Goal: Information Seeking & Learning: Understand process/instructions

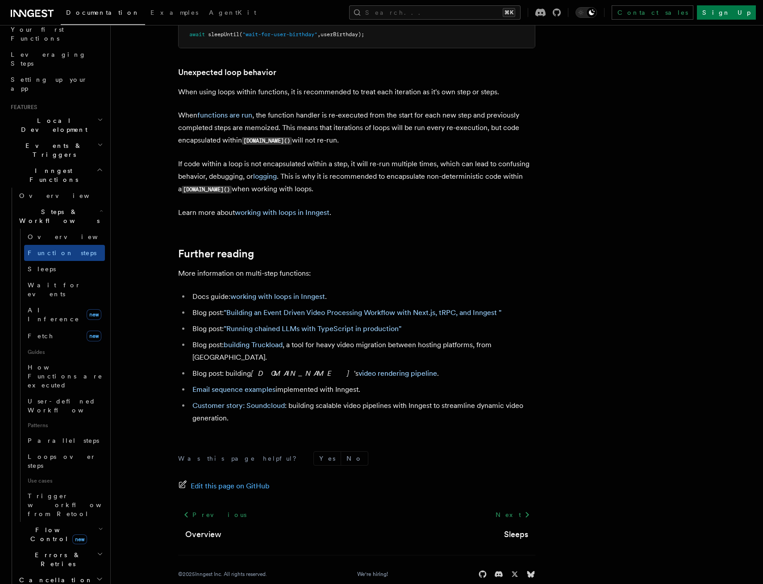
scroll to position [147, 0]
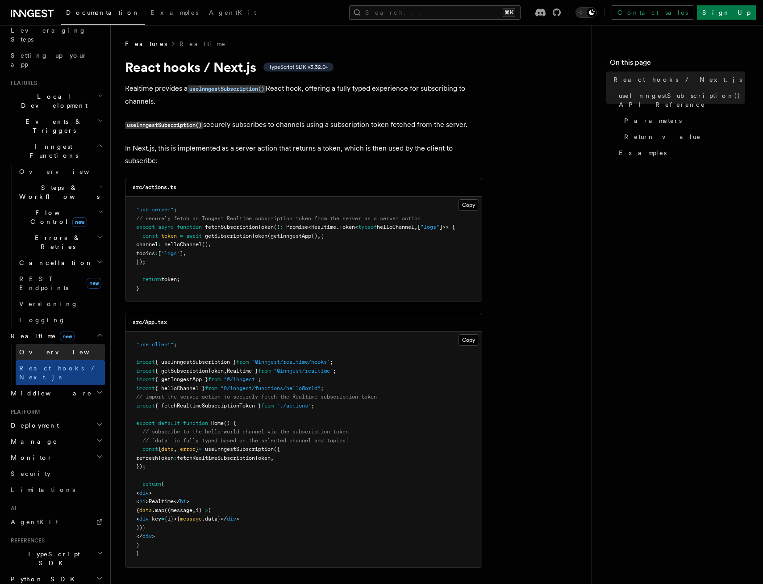
click at [41, 348] on span "Overview" at bounding box center [65, 351] width 92 height 7
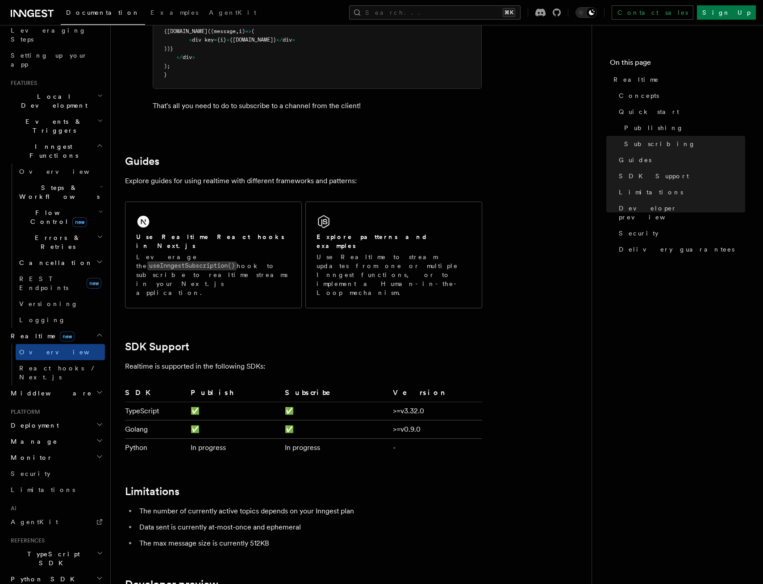
scroll to position [1918, 0]
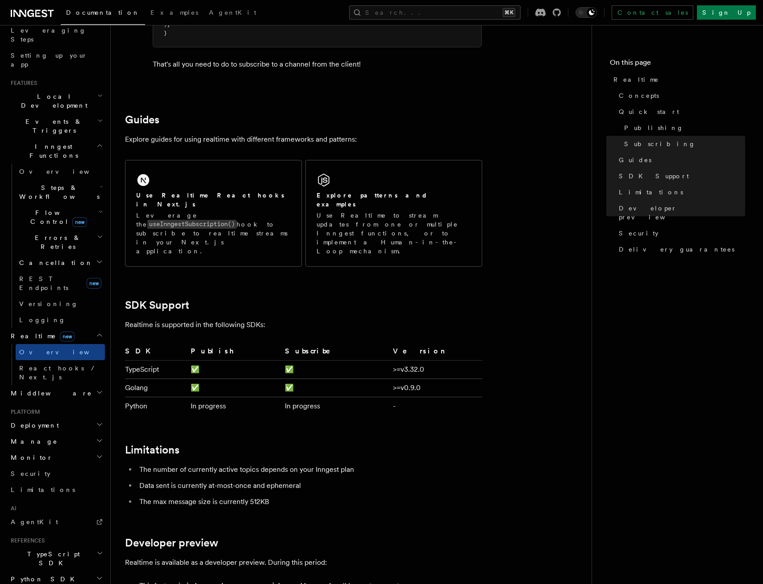
click at [60, 183] on span "Steps & Workflows" at bounding box center [58, 192] width 84 height 18
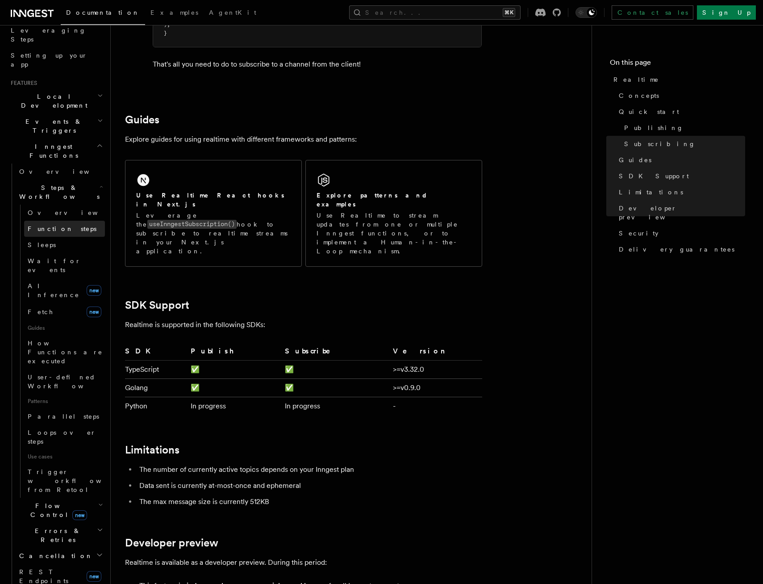
click at [51, 225] on span "Function steps" at bounding box center [62, 228] width 69 height 7
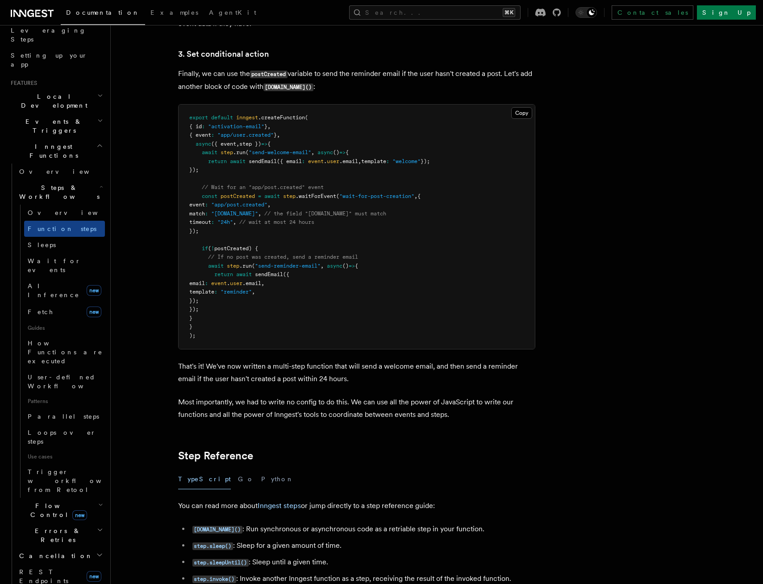
scroll to position [1232, 0]
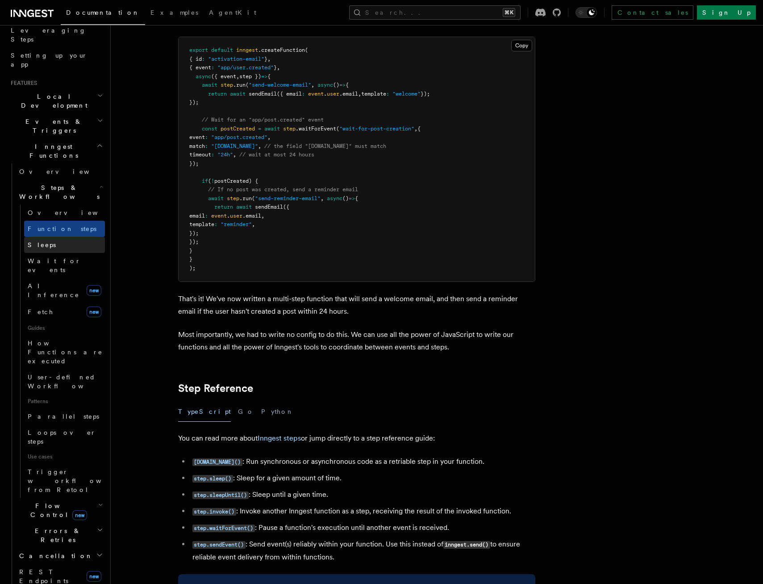
click at [58, 237] on link "Sleeps" at bounding box center [64, 245] width 81 height 16
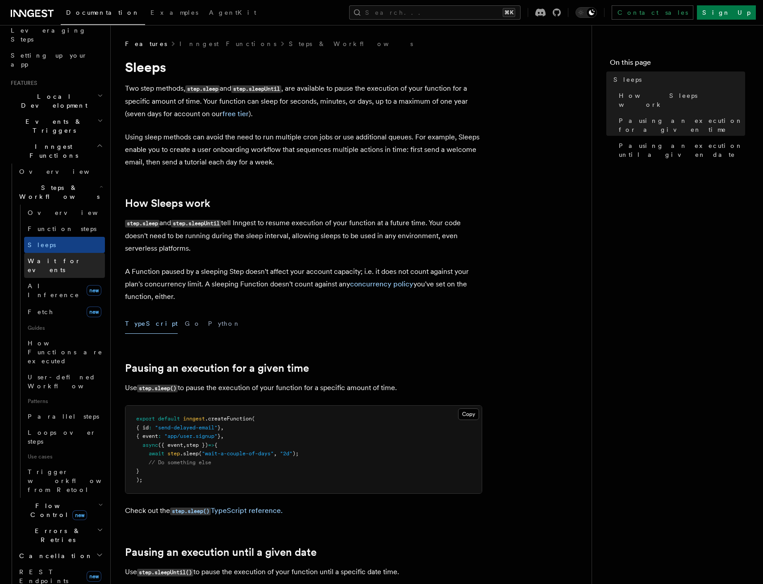
click at [74, 253] on link "Wait for events" at bounding box center [64, 265] width 81 height 25
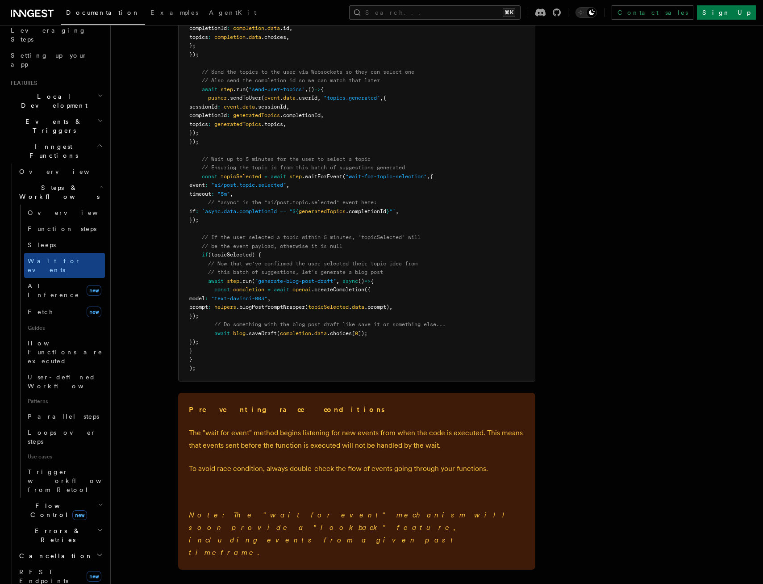
scroll to position [1101, 0]
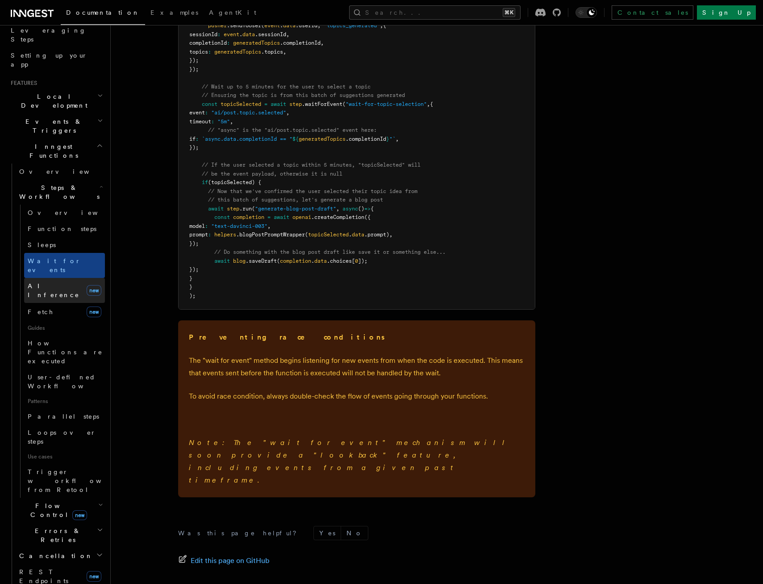
click at [56, 282] on span "AI Inference" at bounding box center [54, 290] width 52 height 16
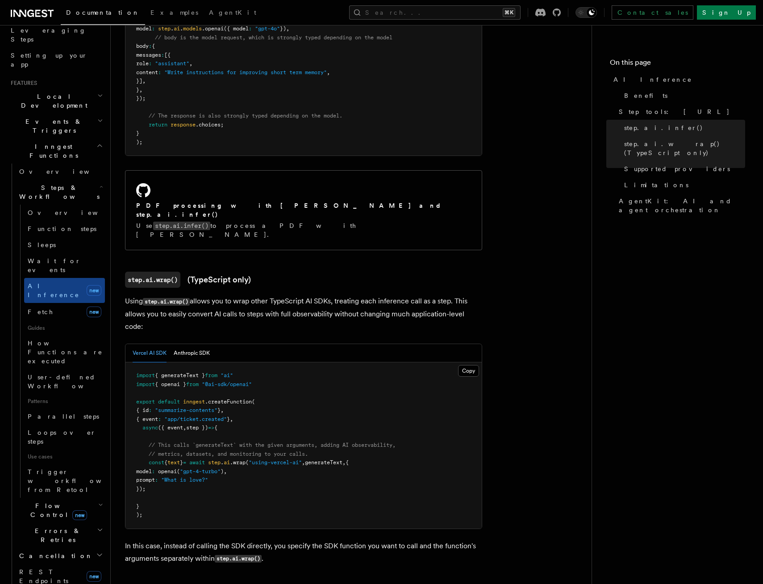
scroll to position [637, 0]
click at [57, 204] on link "Overview" at bounding box center [64, 212] width 81 height 16
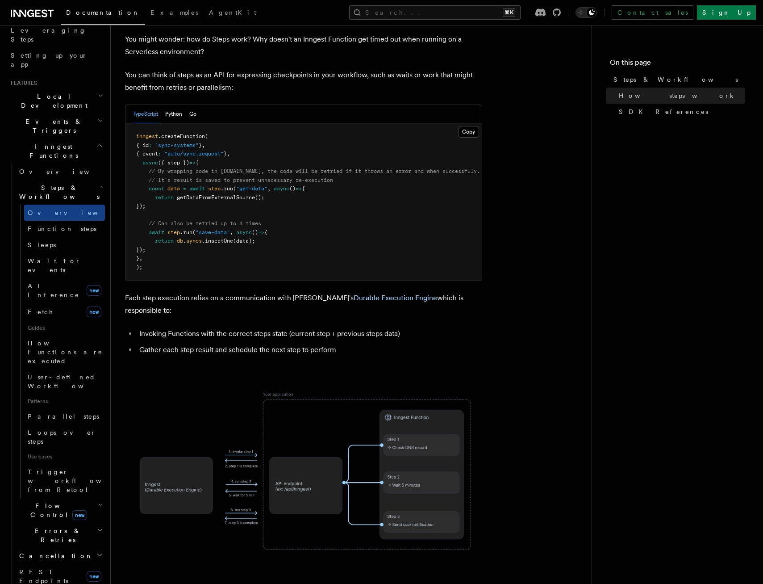
scroll to position [355, 0]
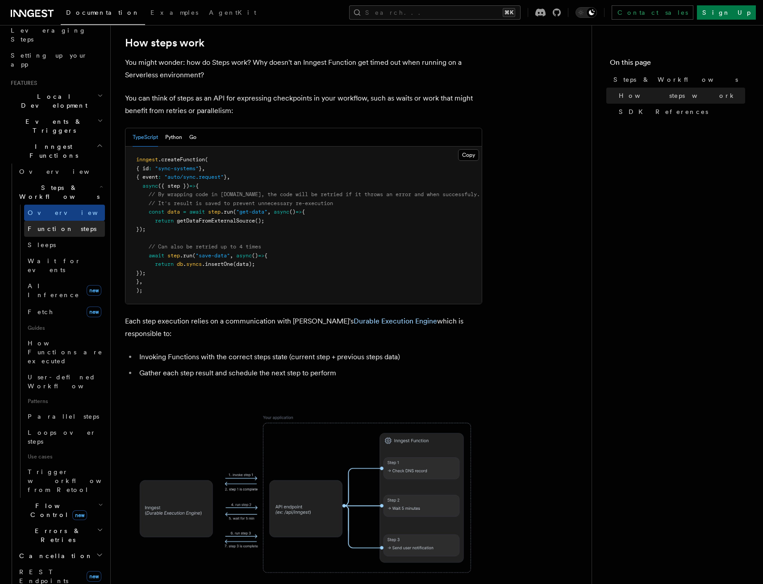
click at [58, 225] on span "Function steps" at bounding box center [62, 228] width 69 height 7
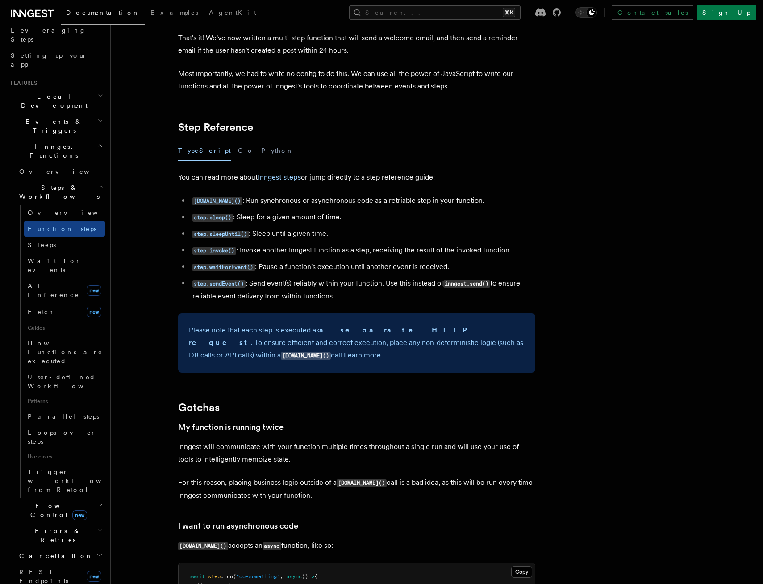
scroll to position [1542, 0]
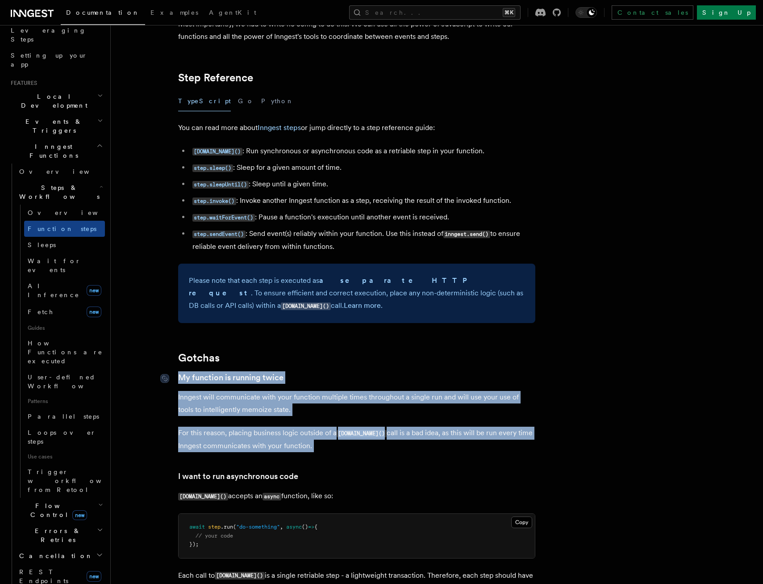
drag, startPoint x: 341, startPoint y: 453, endPoint x: 181, endPoint y: 375, distance: 177.7
click at [181, 375] on article "Features Inngest Functions Steps & Workflows Multi-Step Functions Use Inngest's…" at bounding box center [413, 190] width 577 height 3386
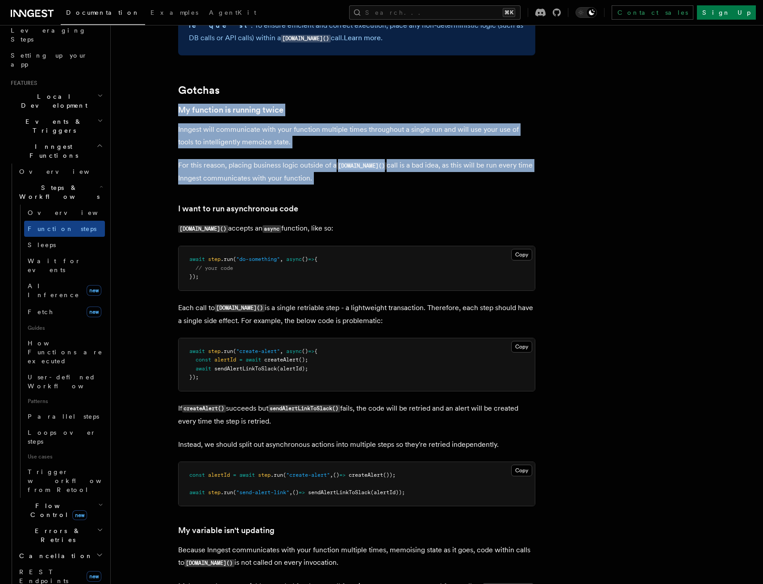
scroll to position [1827, 0]
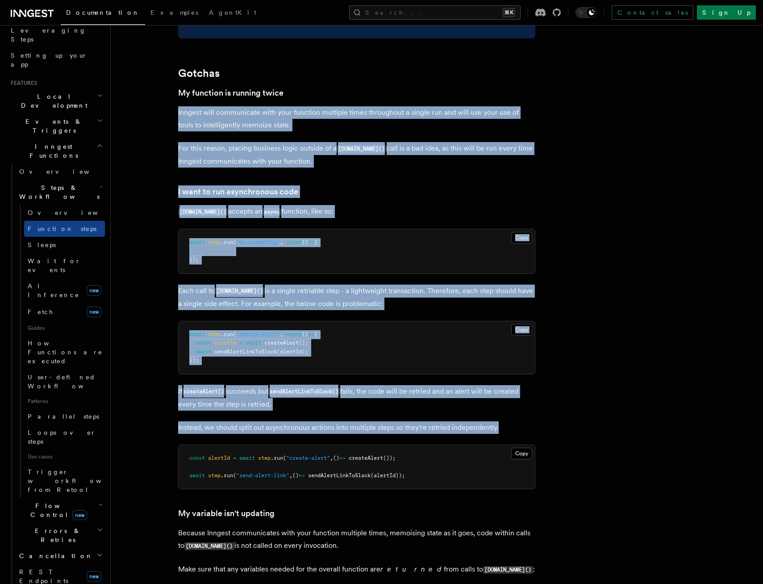
drag, startPoint x: 507, startPoint y: 429, endPoint x: 188, endPoint y: 103, distance: 456.5
click at [181, 88] on link "My function is running twice" at bounding box center [230, 93] width 105 height 13
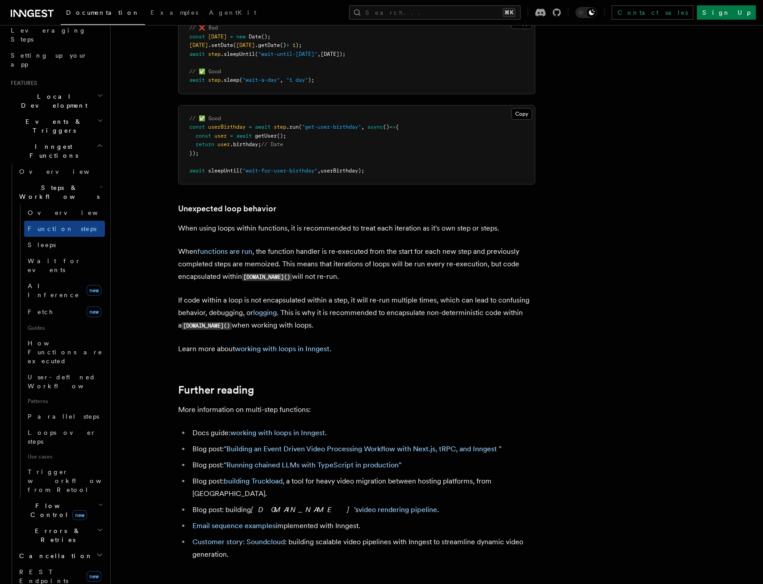
scroll to position [2829, 0]
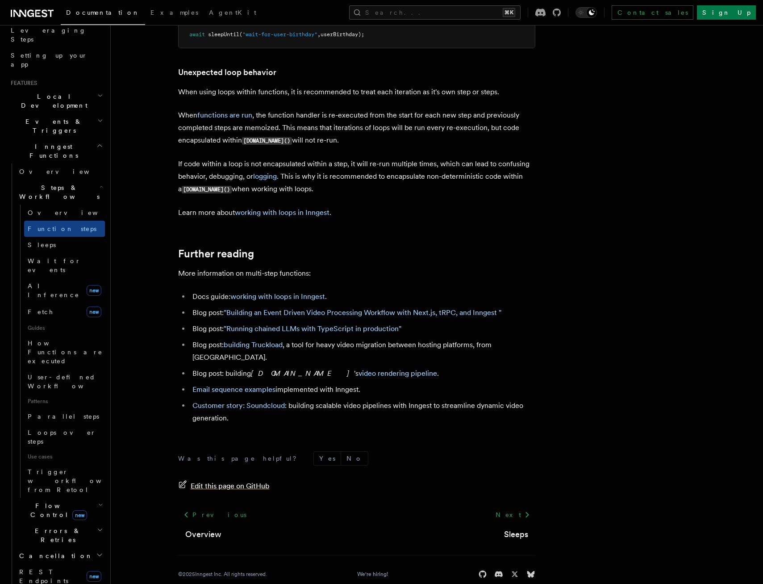
click at [221, 480] on span "Edit this page on GitHub" at bounding box center [230, 486] width 79 height 13
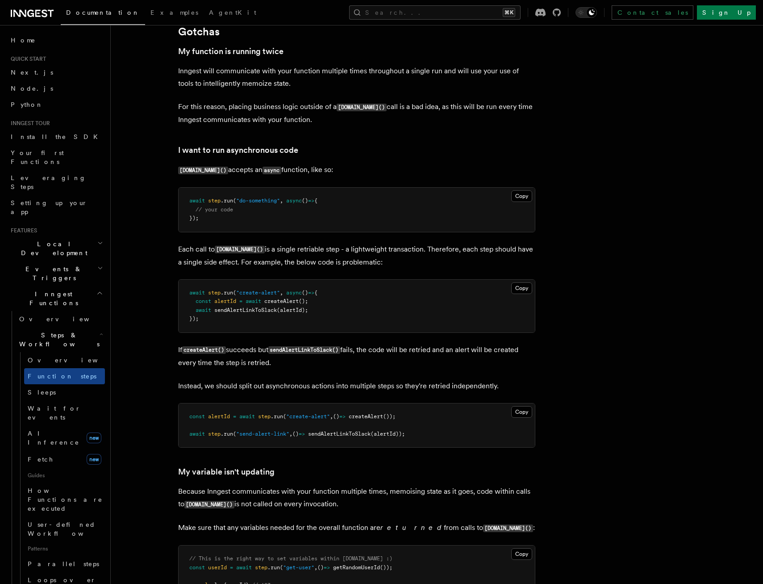
scroll to position [1870, 0]
